Goal: Navigation & Orientation: Find specific page/section

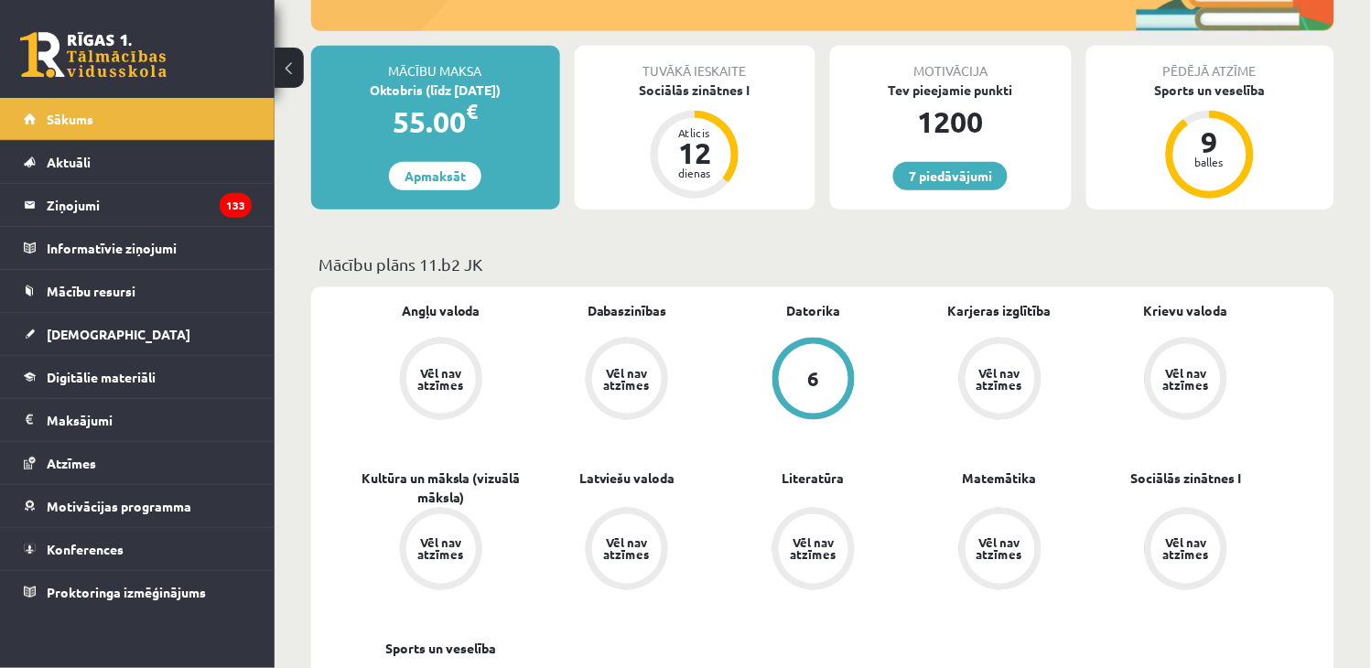
scroll to position [406, 0]
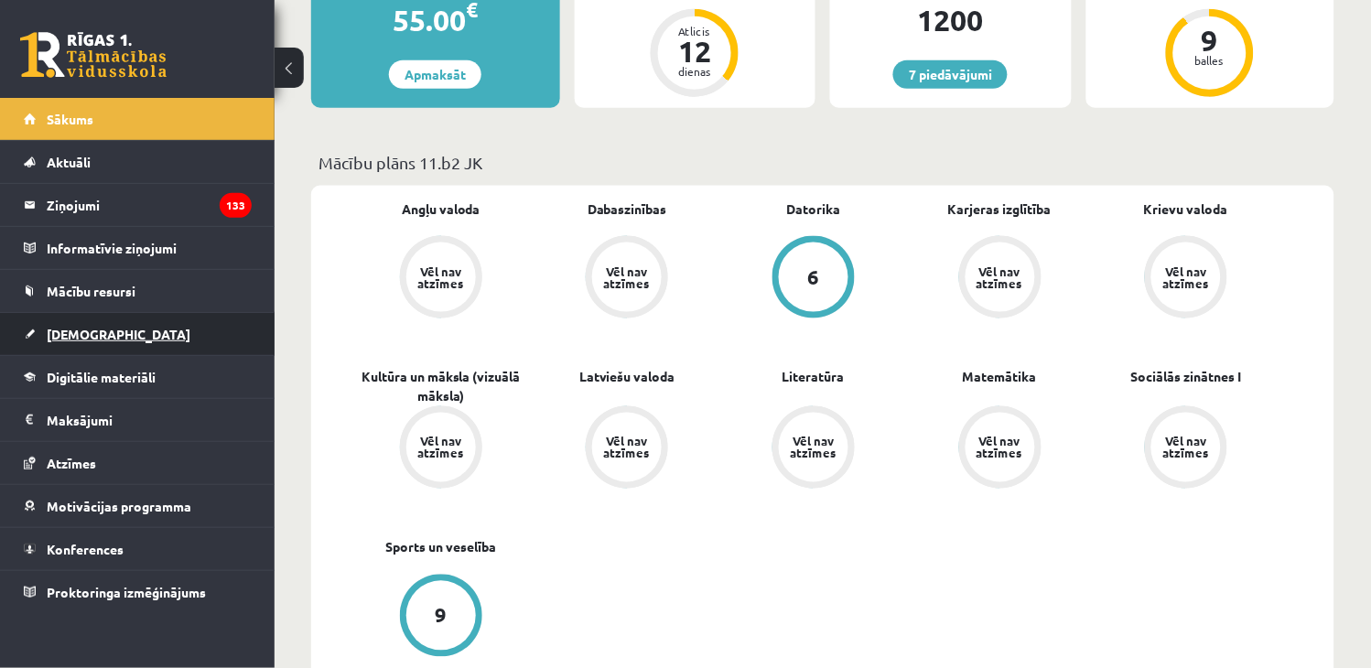
click at [101, 340] on span "[DEMOGRAPHIC_DATA]" at bounding box center [119, 334] width 144 height 16
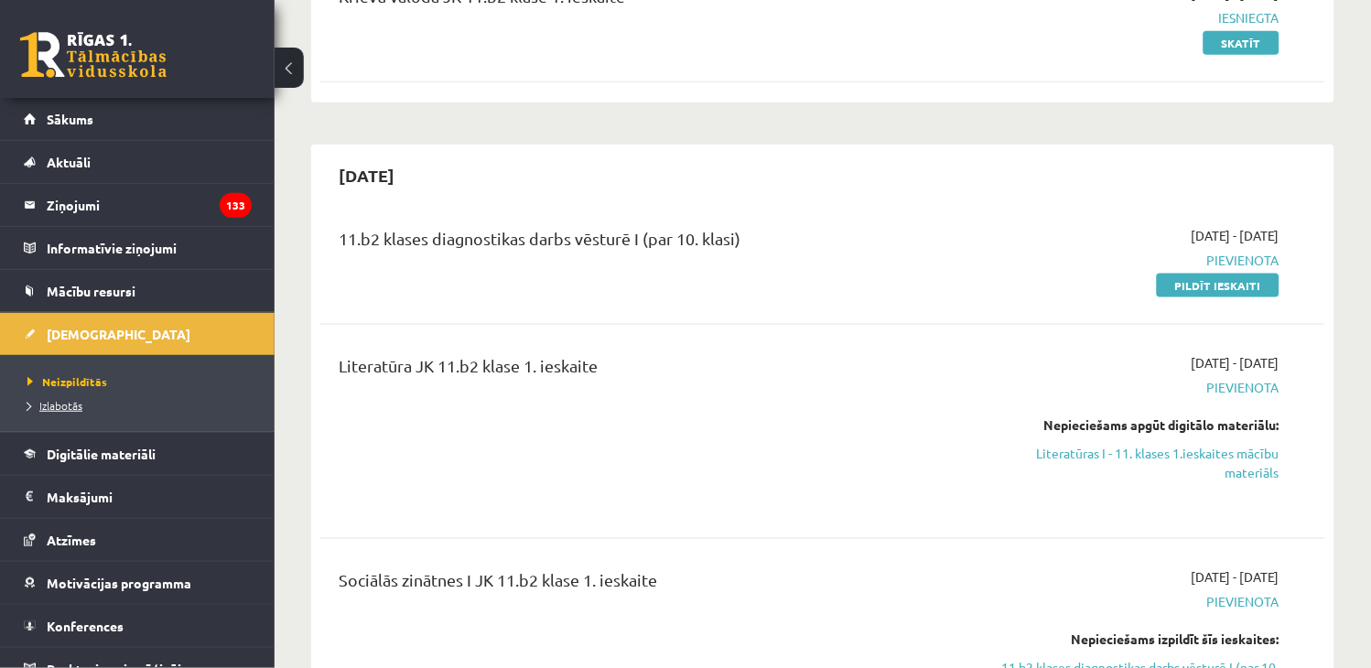
click at [75, 409] on span "Izlabotās" at bounding box center [54, 405] width 55 height 15
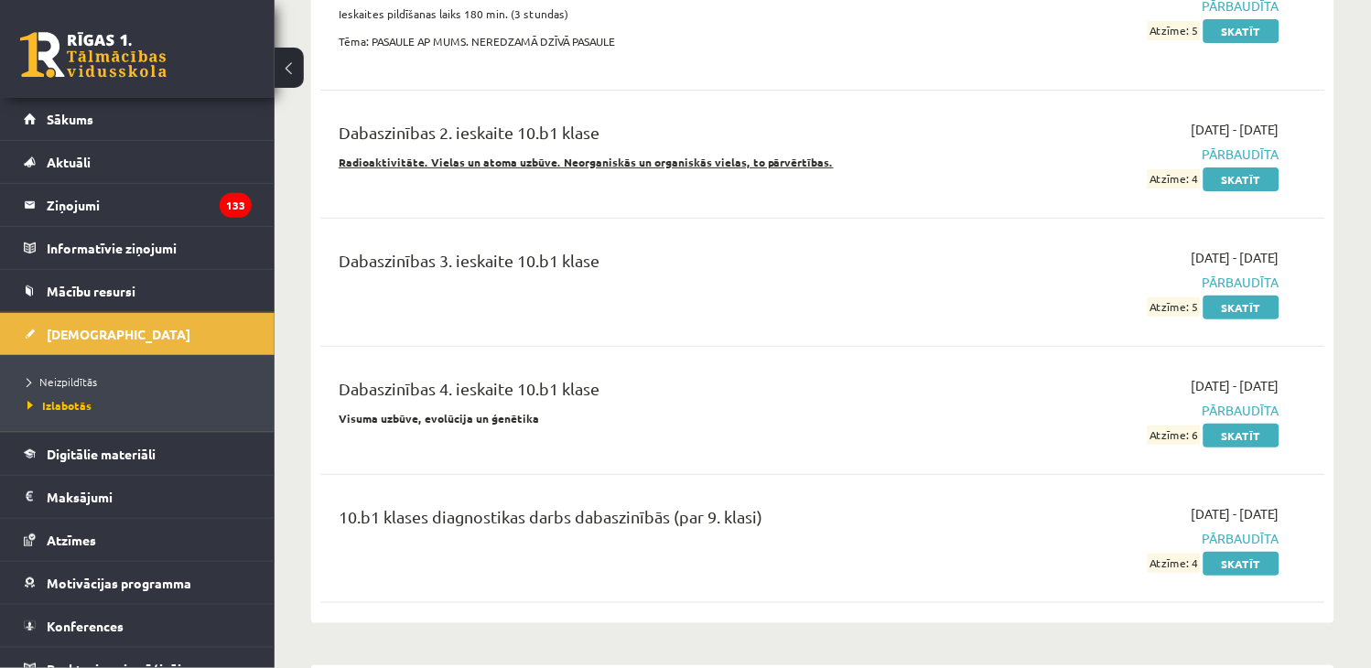
scroll to position [1728, 0]
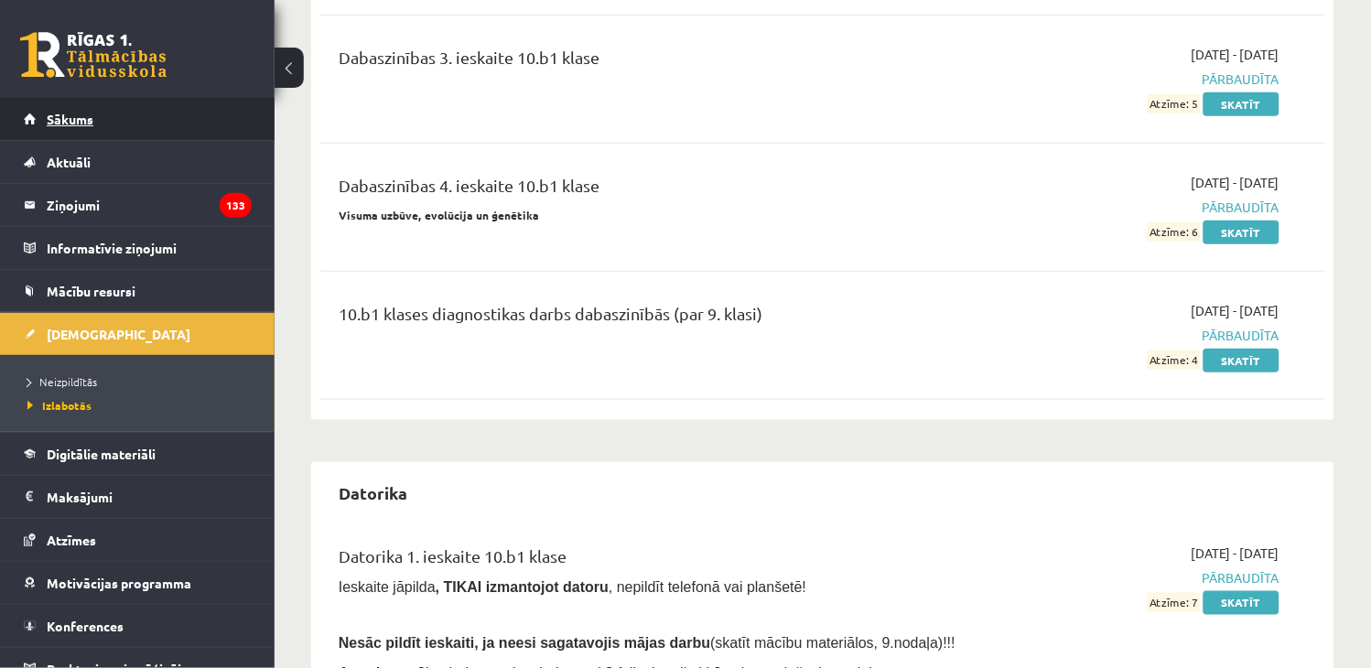
click at [88, 121] on span "Sākums" at bounding box center [70, 119] width 47 height 16
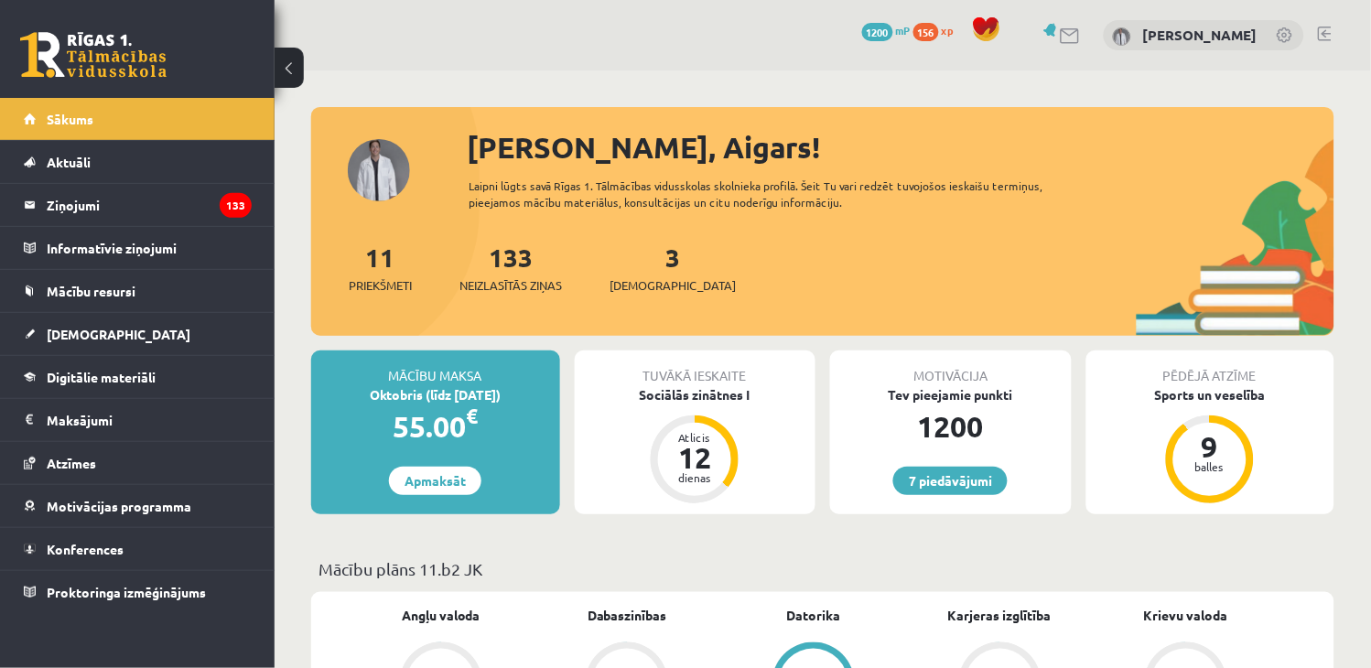
click at [1328, 33] on link at bounding box center [1325, 34] width 14 height 15
